Goal: Information Seeking & Learning: Find specific fact

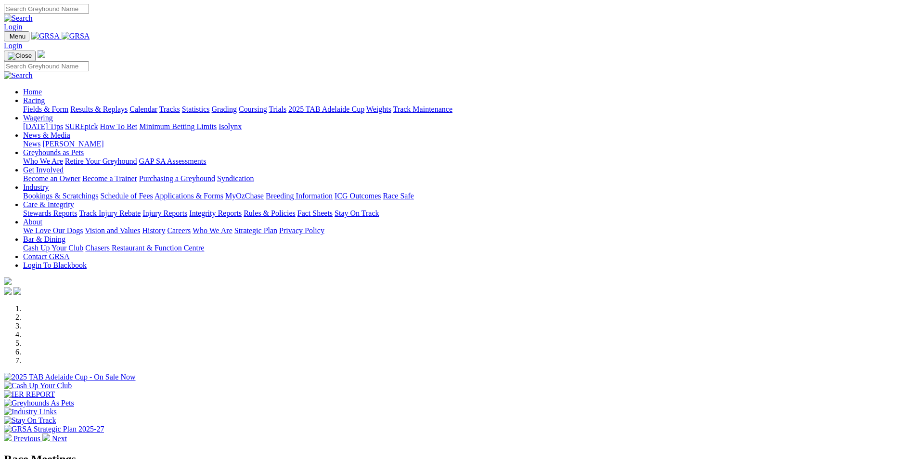
click at [45, 96] on link "Racing" at bounding box center [34, 100] width 22 height 8
click at [391, 105] on link "Weights" at bounding box center [378, 109] width 25 height 8
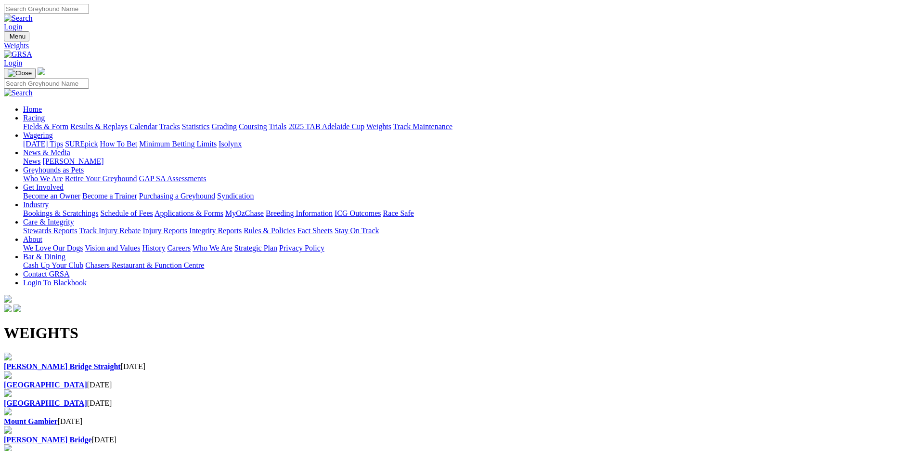
click at [369, 371] on div "[GEOGRAPHIC_DATA] [DATE]" at bounding box center [458, 380] width 908 height 18
